Goal: Check status: Check status

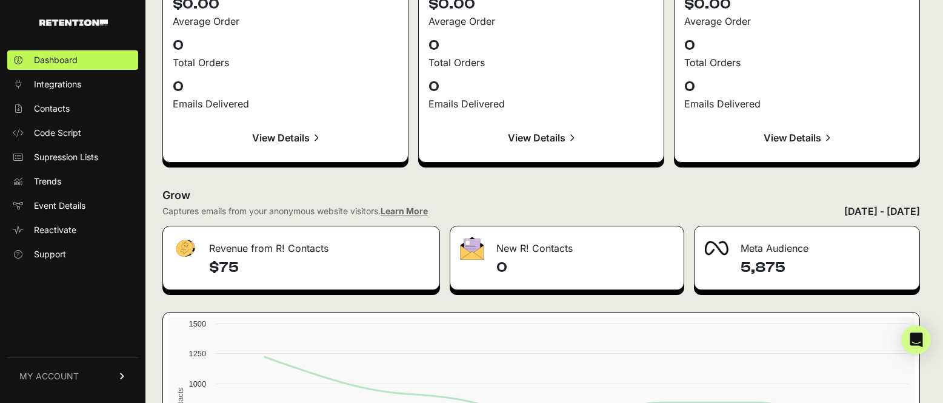
scroll to position [1484, 0]
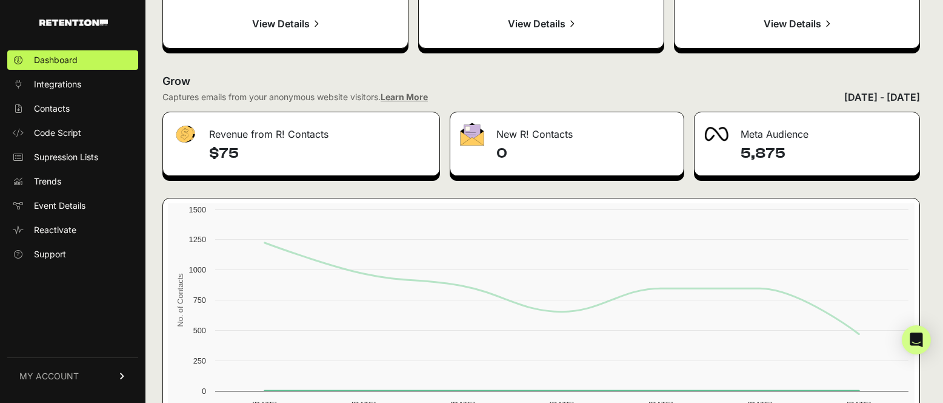
click at [871, 98] on div "[DATE] - [DATE]" at bounding box center [883, 97] width 76 height 15
click at [904, 96] on div "[DATE] - [DATE]" at bounding box center [883, 97] width 76 height 15
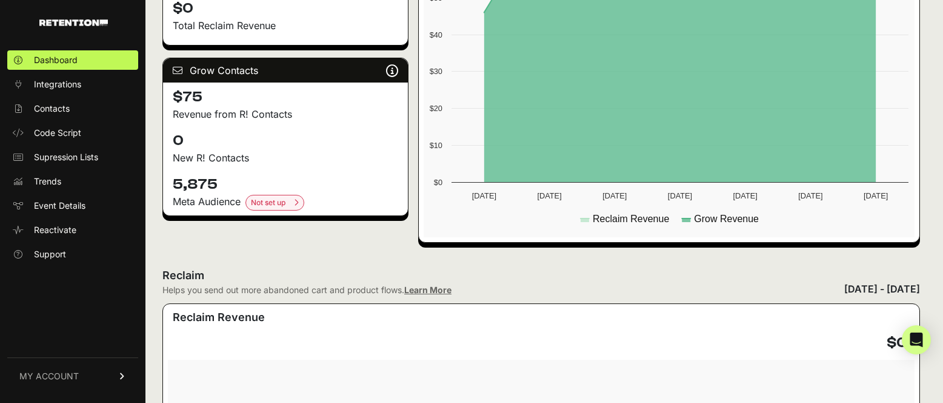
scroll to position [0, 0]
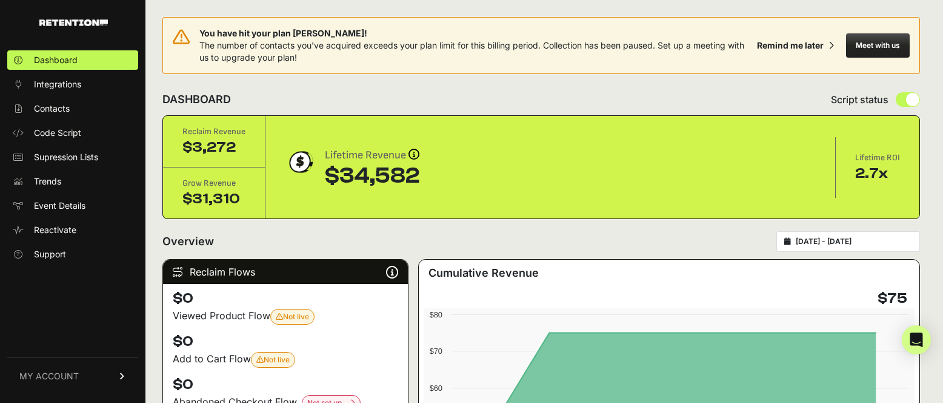
click at [873, 241] on input "[DATE] - [DATE]" at bounding box center [854, 241] width 116 height 10
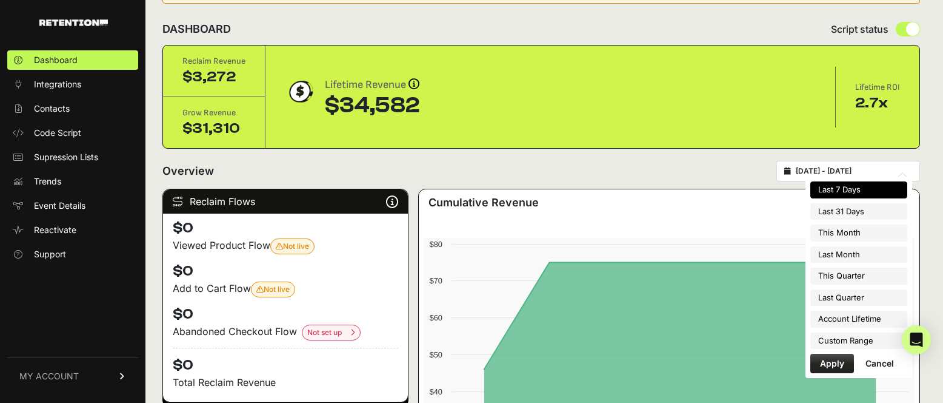
type input "[DATE]"
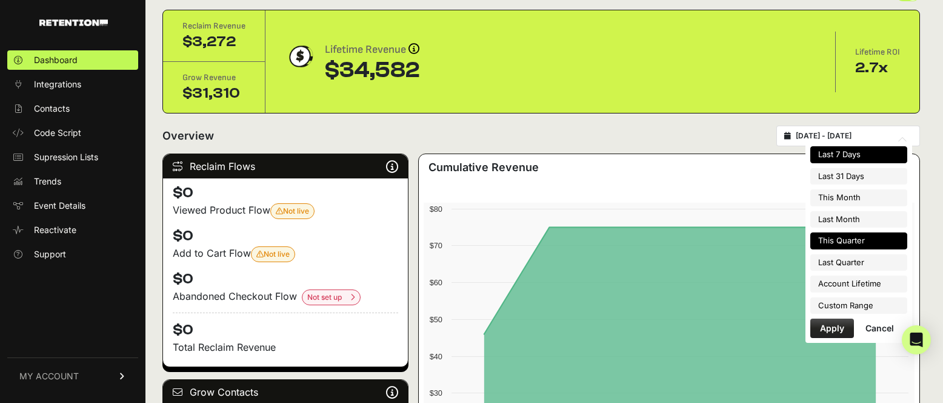
type input "[DATE]"
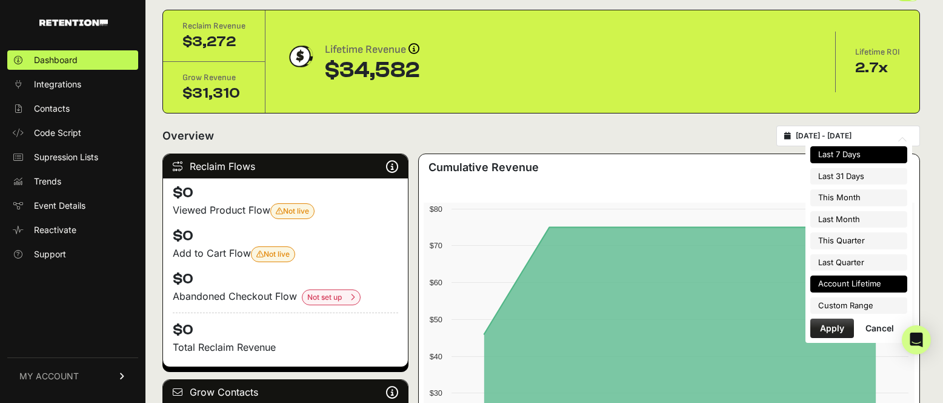
type input "[DATE]"
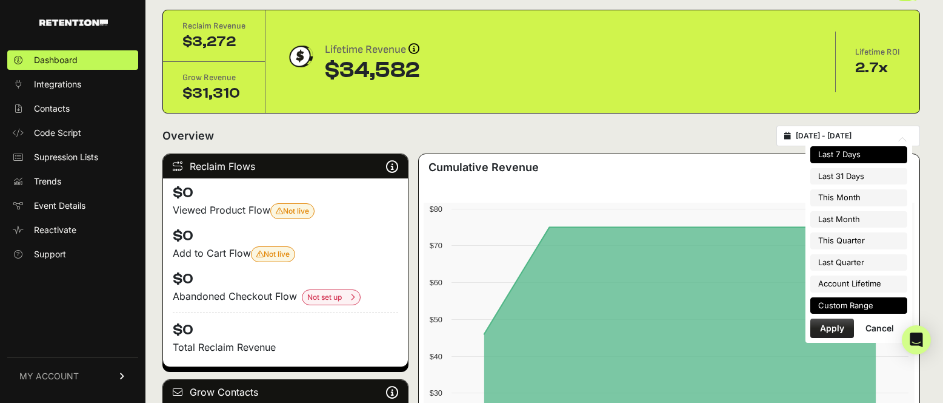
click at [841, 304] on li "Custom Range" at bounding box center [859, 305] width 97 height 17
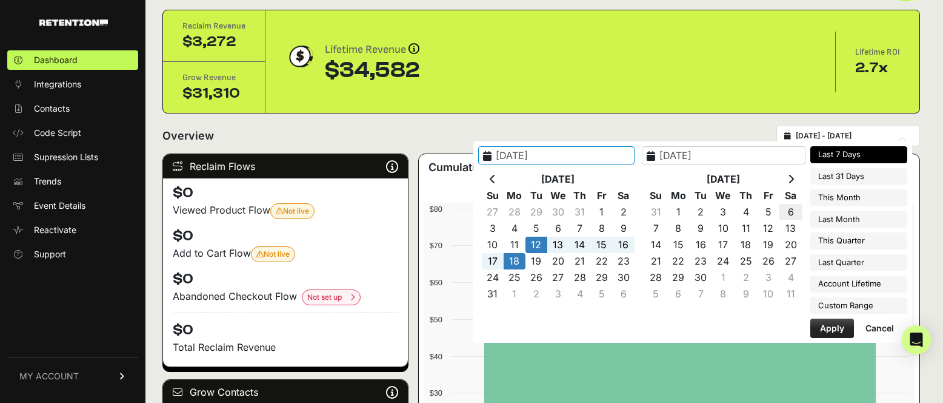
type input "[DATE]"
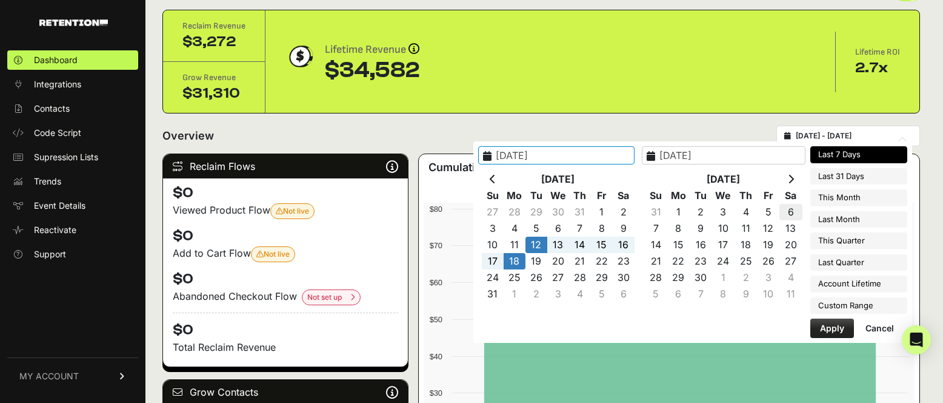
type input "[DATE]"
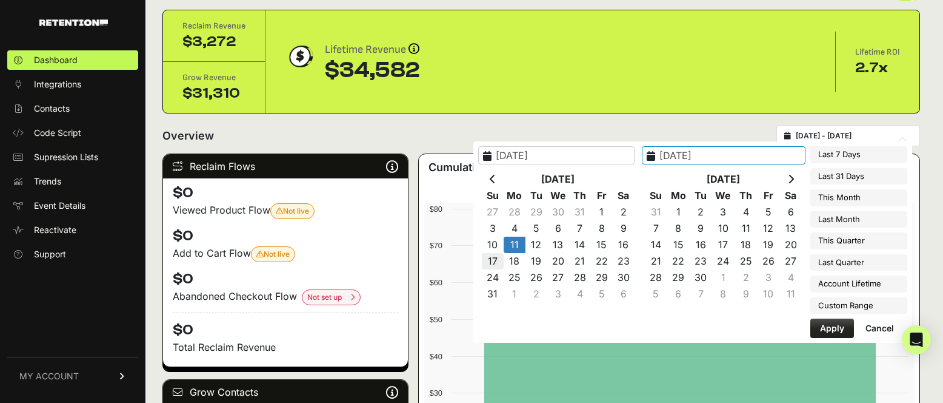
type input "[DATE]"
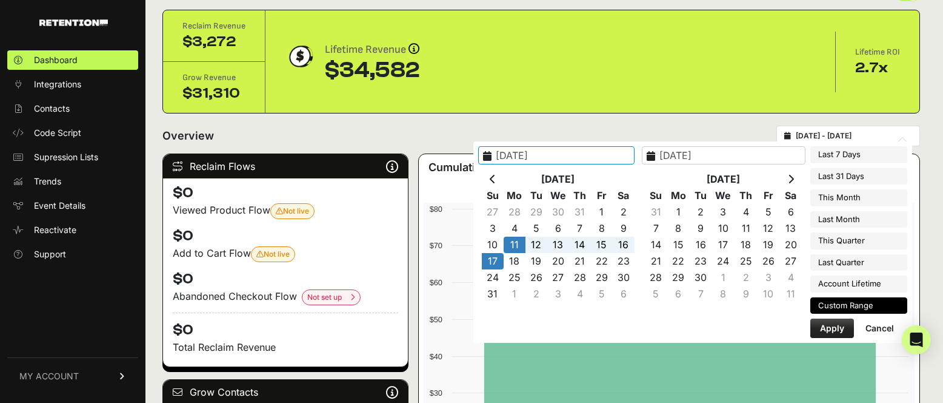
type input "[DATE]"
click at [836, 329] on button "Apply" at bounding box center [833, 327] width 44 height 19
type input "[DATE] - [DATE]"
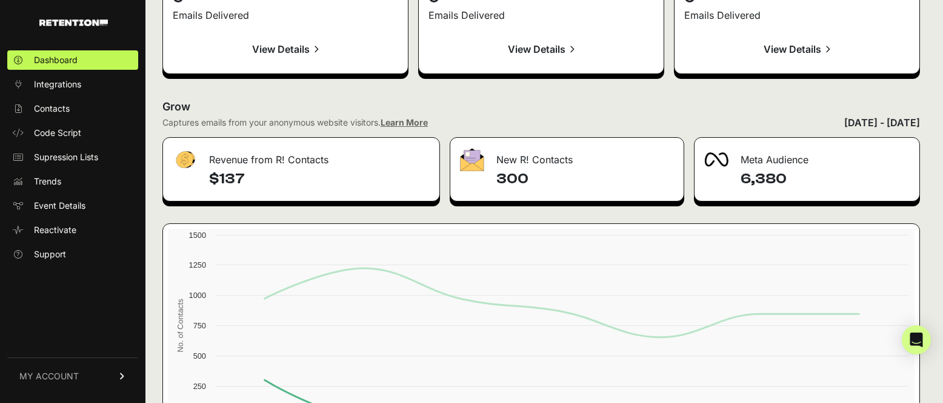
scroll to position [1407, 0]
